Goal: Task Accomplishment & Management: Manage account settings

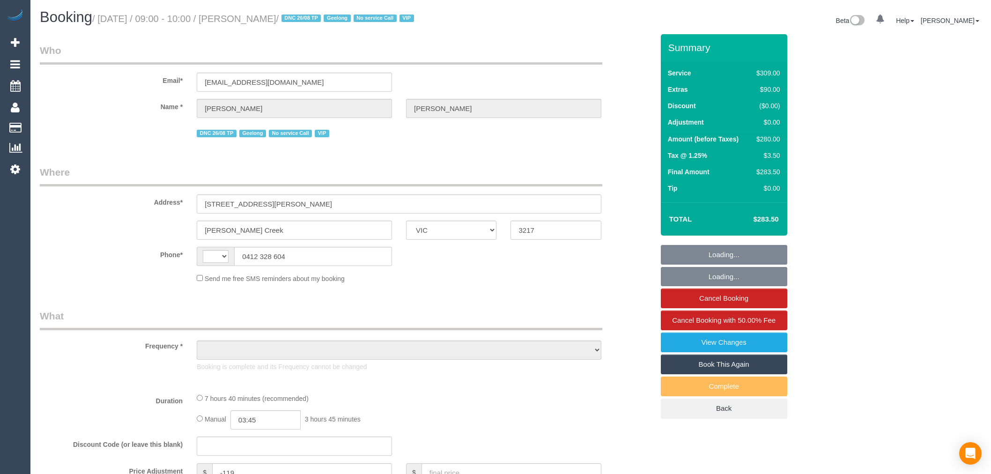
select select "VIC"
select select "string:AU"
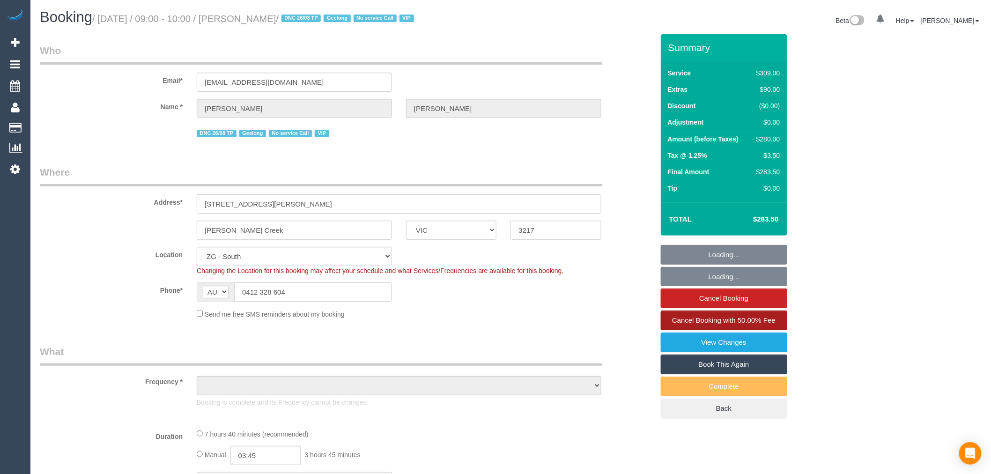
select select "object:790"
select select "string:stripe-pm_1RxFRV2GScqysDRVaO3HbnxL"
select select "object:795"
select select "number:28"
select select "number:14"
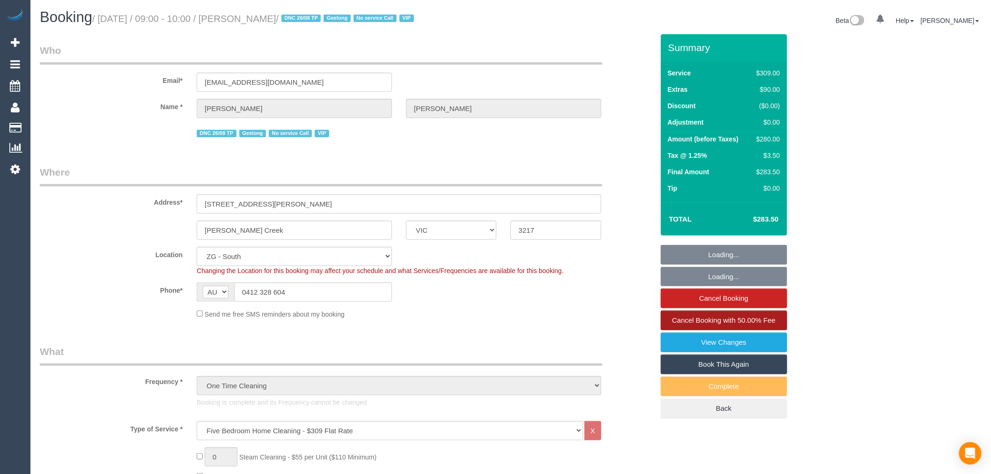
select select "number:19"
select select "number:25"
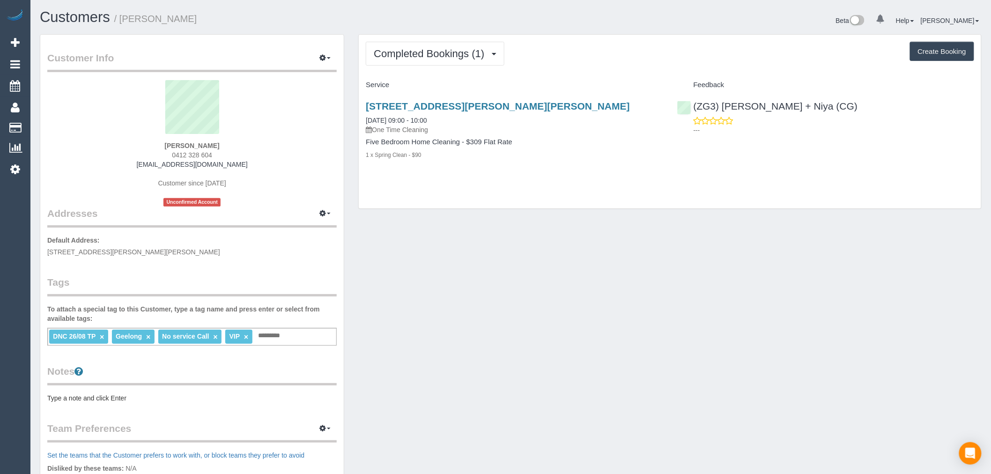
click at [101, 336] on link "×" at bounding box center [102, 337] width 4 height 8
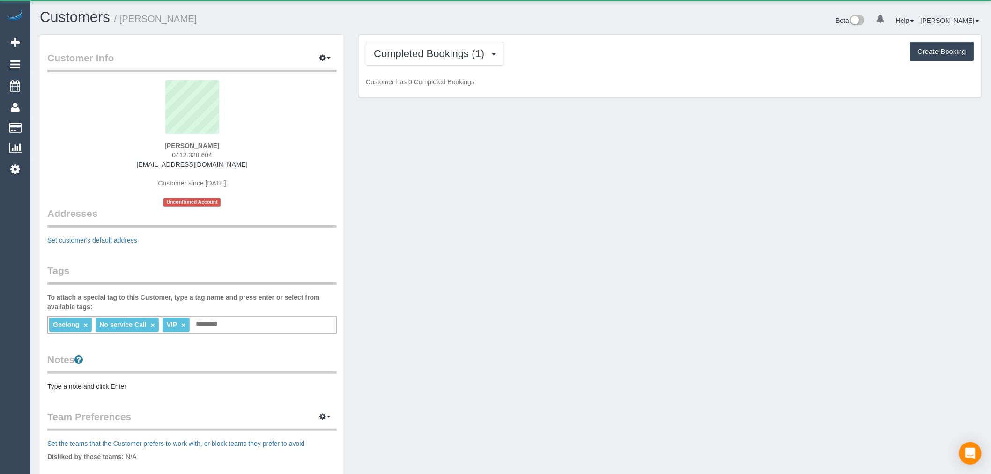
click at [453, 38] on div "Completed Bookings (1) Completed Bookings (1) Upcoming Bookings (0) Cancelled B…" at bounding box center [670, 66] width 622 height 63
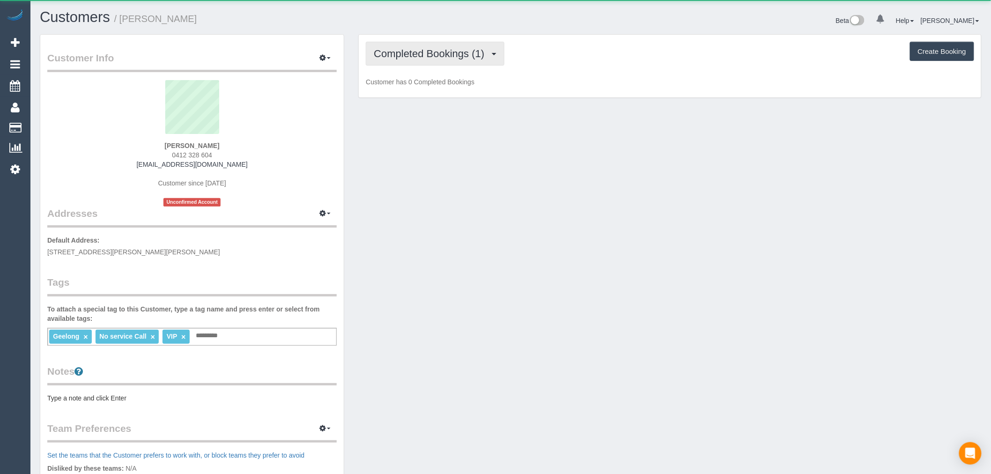
click at [459, 42] on div "Completed Bookings (1) Completed Bookings (1) Upcoming Bookings (0) Cancelled B…" at bounding box center [670, 66] width 622 height 63
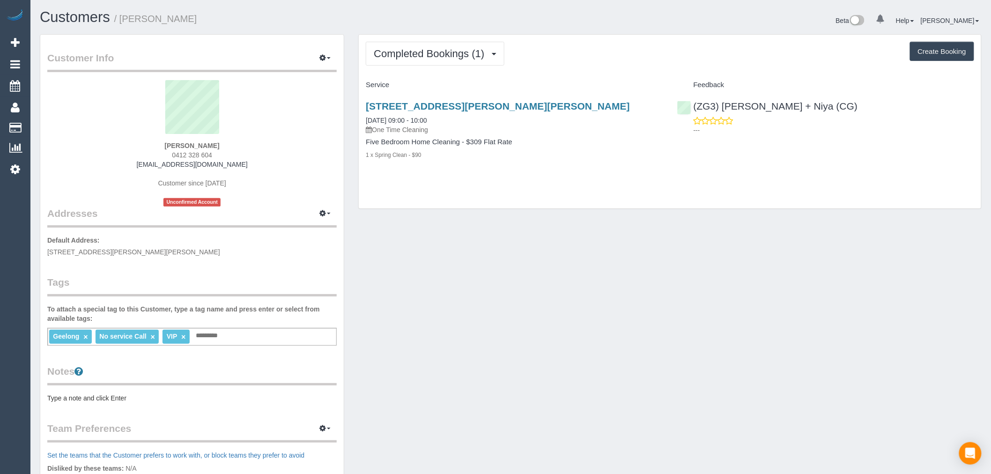
click at [438, 198] on div "Completed Bookings (1) Completed Bookings (1) Upcoming Bookings (0) Cancelled B…" at bounding box center [670, 122] width 622 height 174
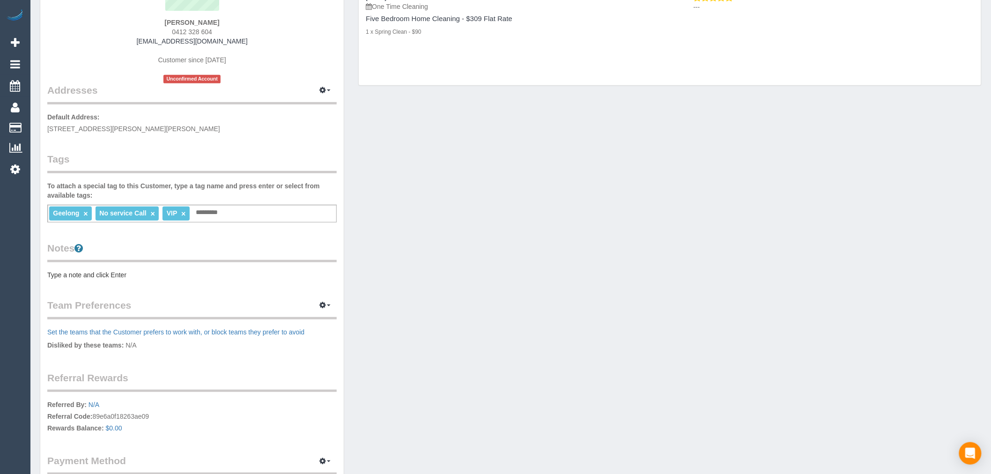
scroll to position [212, 0]
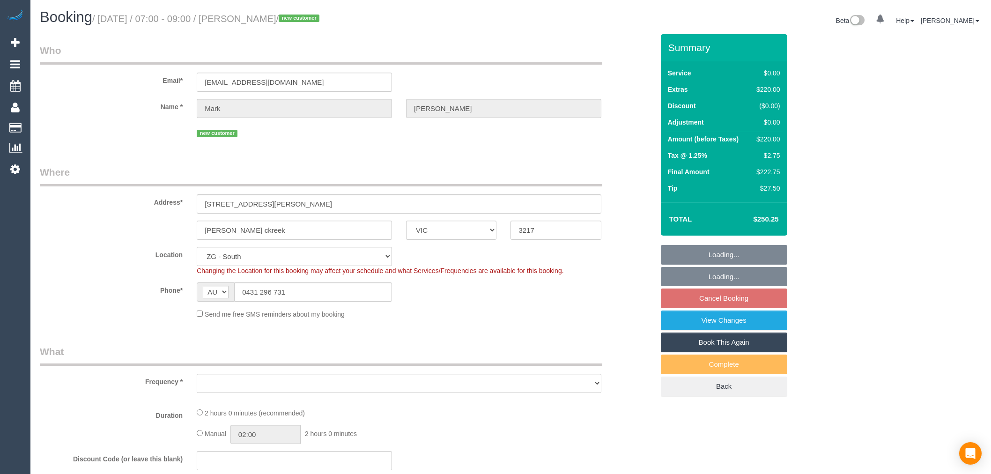
select select "VIC"
select select "object:740"
select select "string:stripe-pm_1S3TzI2GScqysDRVJ5ElNPQT"
select select "spot1"
select select "number:28"
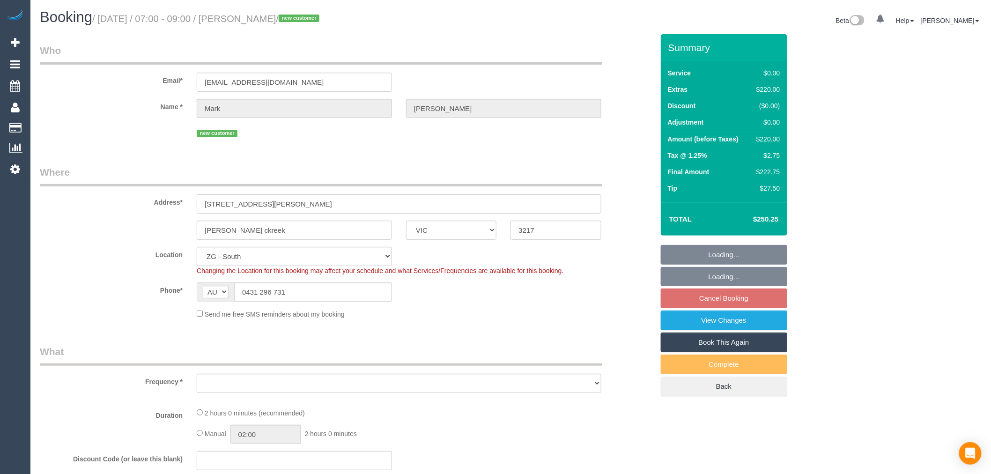
select select "number:14"
select select "number:19"
select select "object:768"
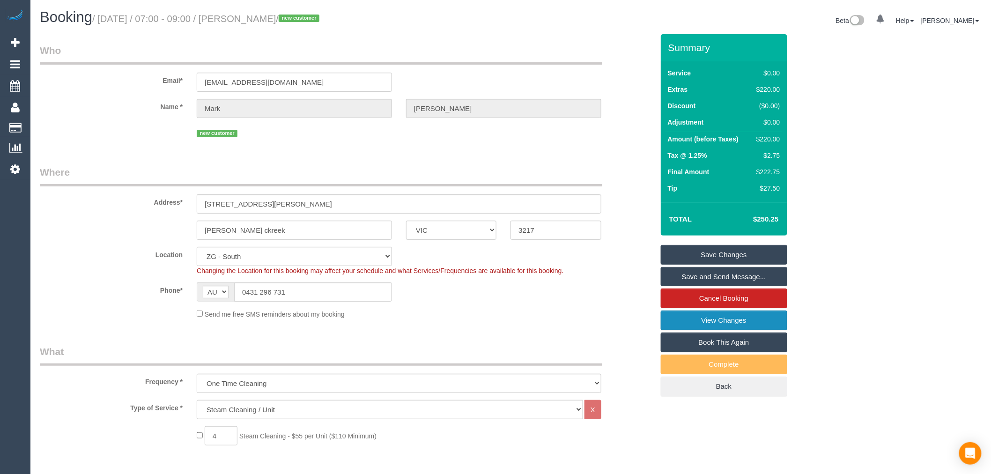
click at [692, 322] on link "View Changes" at bounding box center [724, 320] width 126 height 20
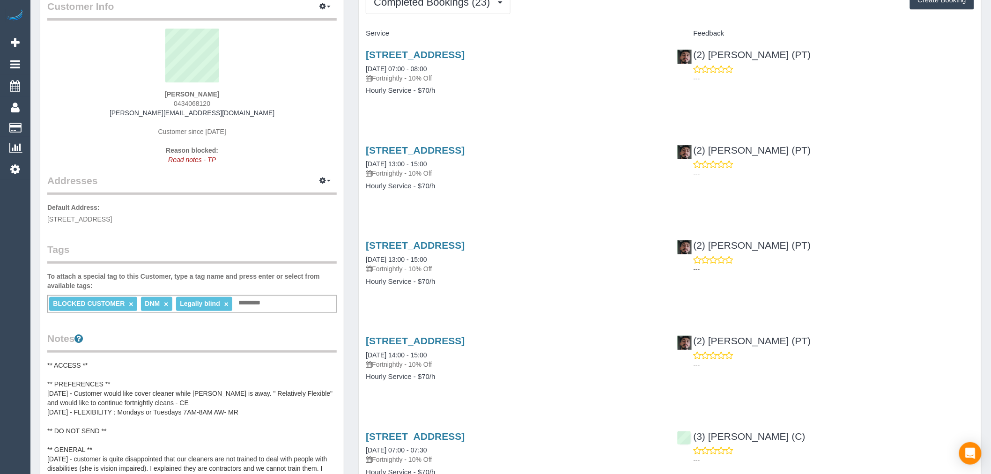
scroll to position [52, 0]
click at [59, 357] on div "Notes ** ACCESS ** ** PREFERENCES ** 07/11/2024 - Customer would like cover cle…" at bounding box center [191, 430] width 289 height 198
click at [50, 360] on pre "** ACCESS ** ** PREFERENCES ** 07/11/2024 - Customer would like cover cleaner w…" at bounding box center [191, 444] width 289 height 169
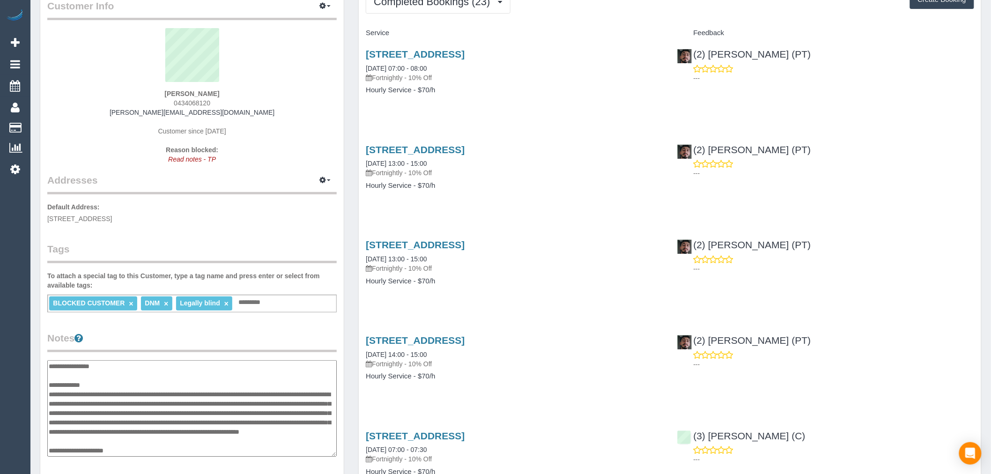
click at [50, 364] on textarea "**********" at bounding box center [191, 408] width 289 height 96
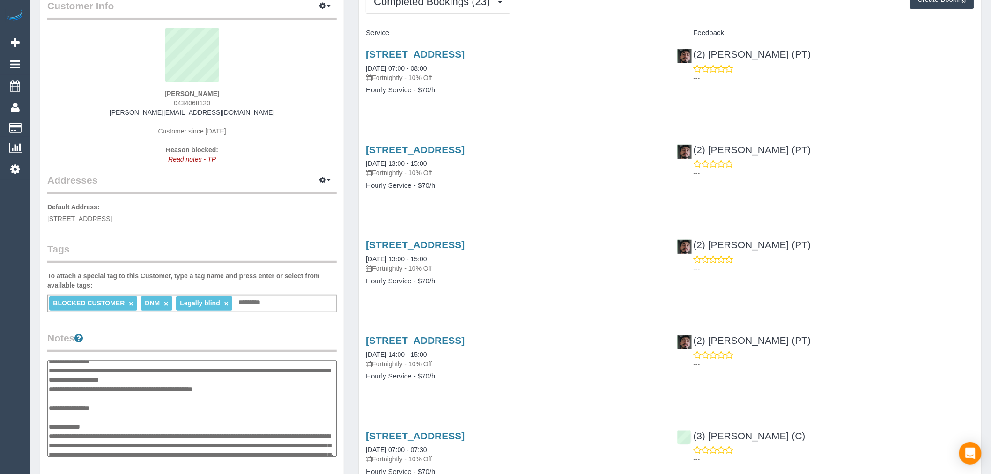
scroll to position [0, 0]
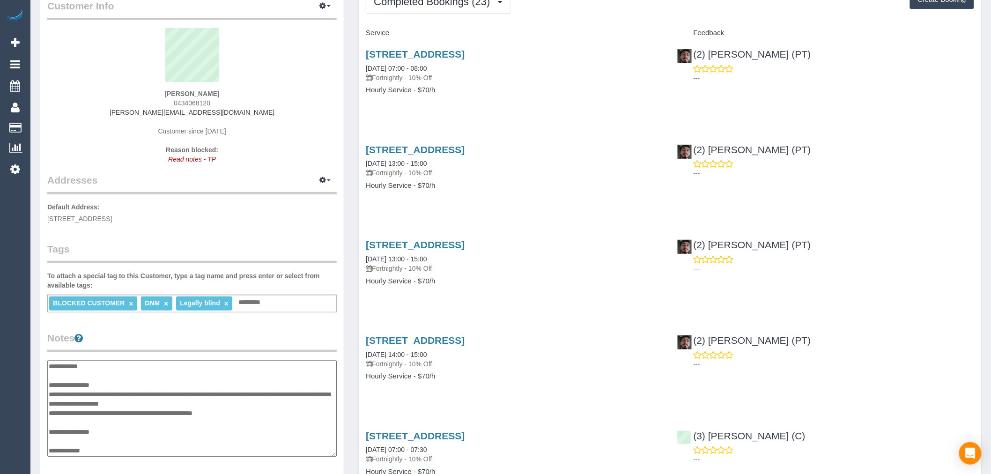
click at [55, 366] on textarea "**********" at bounding box center [191, 408] width 289 height 96
click at [50, 366] on textarea "**********" at bounding box center [191, 408] width 289 height 96
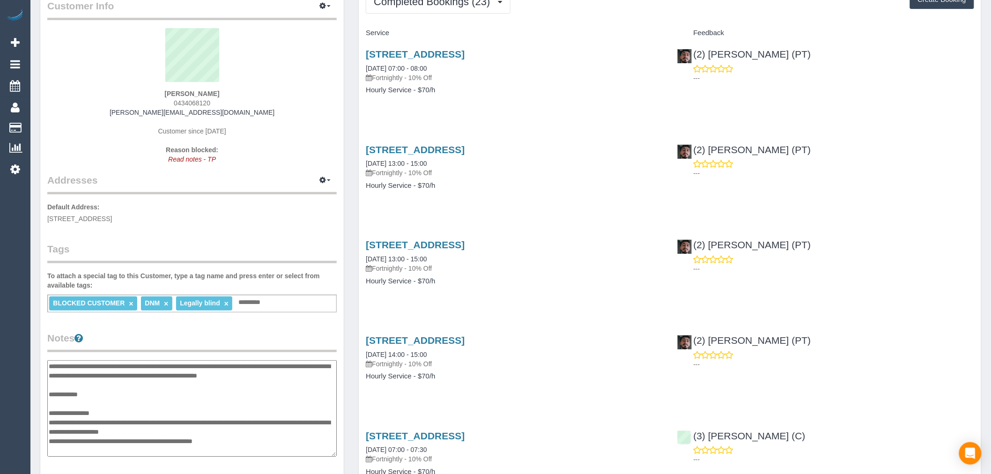
click at [319, 376] on textarea at bounding box center [191, 408] width 289 height 96
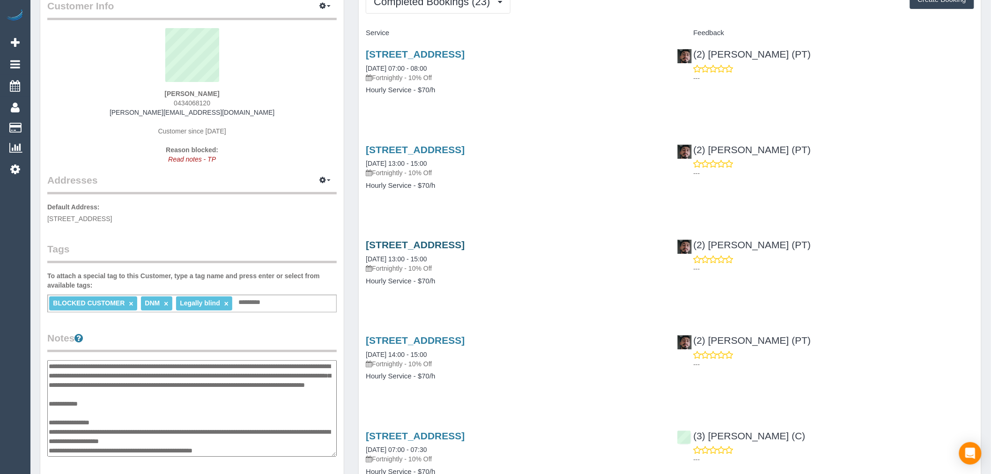
type textarea "**********"
click at [464, 247] on link "908/50 Claremont St, South Yarra, VIC 3141" at bounding box center [415, 244] width 99 height 11
